Goal: Check status

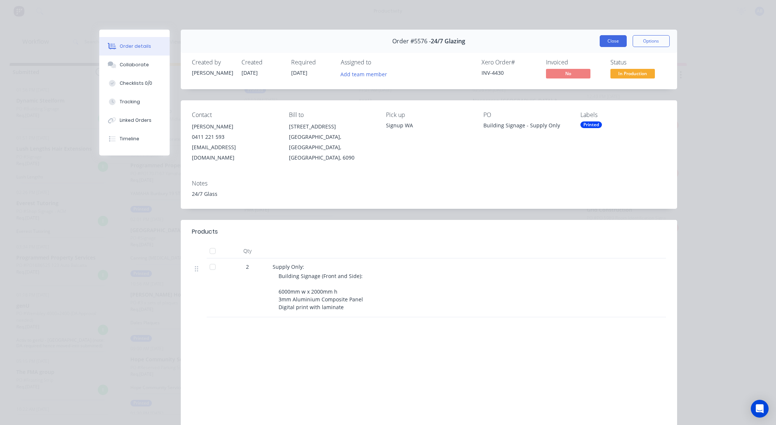
scroll to position [190, 0]
click at [615, 42] on button "Close" at bounding box center [613, 41] width 27 height 12
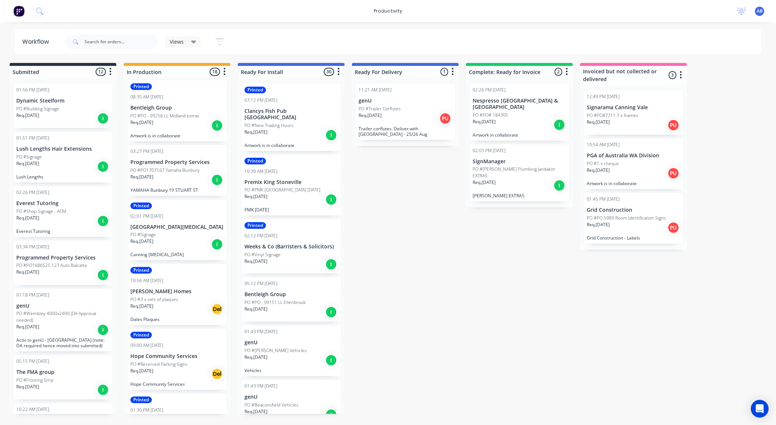
scroll to position [0, 0]
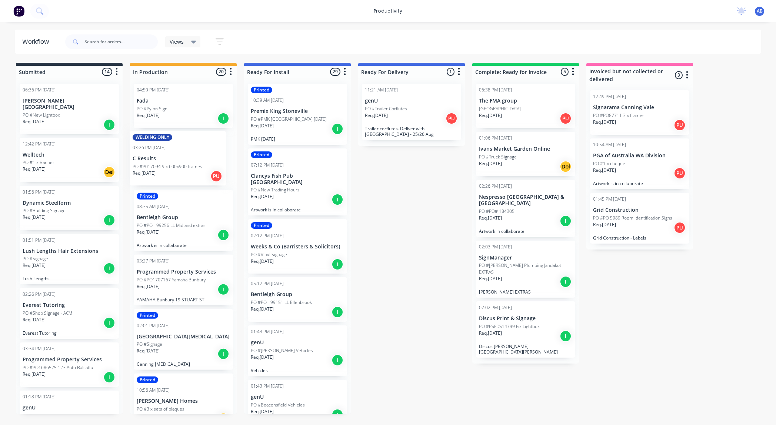
drag, startPoint x: 204, startPoint y: 155, endPoint x: 197, endPoint y: 153, distance: 7.2
click at [197, 153] on div "04:50 PM [DATE] Fada PO #Pylon Sign Req. [DATE] I WELDING ONLY 03:26 PM [DATE] …" at bounding box center [183, 246] width 107 height 336
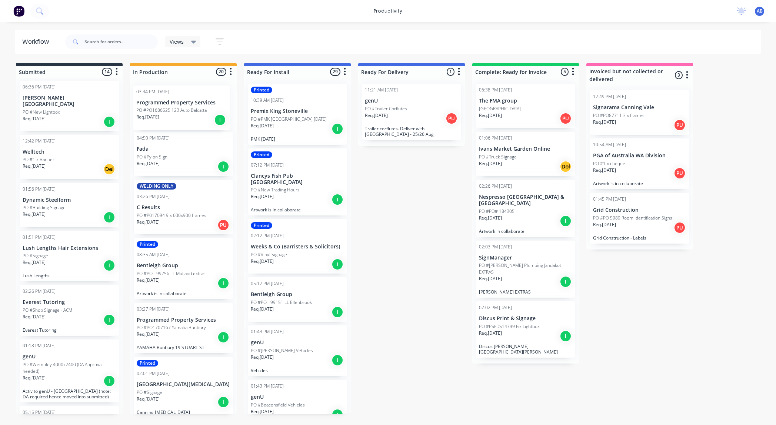
drag, startPoint x: 67, startPoint y: 356, endPoint x: 183, endPoint y: 103, distance: 279.0
click at [183, 103] on div "Submitted 14 Sort By Created date Required date Order number Customer name Most…" at bounding box center [450, 238] width 913 height 351
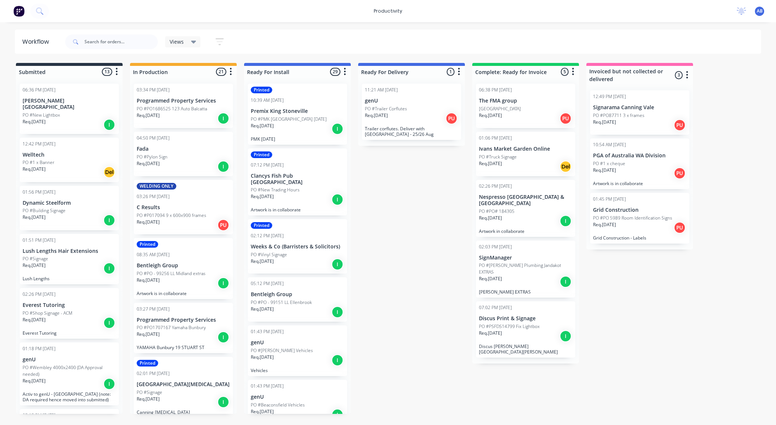
click at [185, 117] on div "Req. 20/08/25 I" at bounding box center [183, 118] width 93 height 13
